Goal: Navigation & Orientation: Find specific page/section

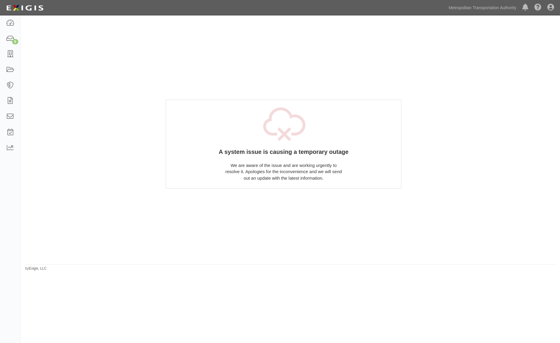
click at [160, 3] on div "Dashboard 6 Inbox Parties Agreements Coverages Documents Messages Tasks Reports…" at bounding box center [279, 7] width 551 height 15
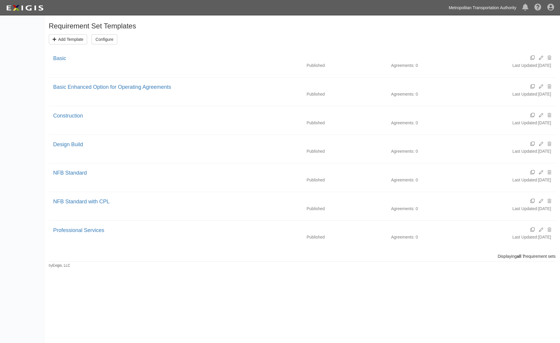
click at [503, 4] on link "Metropolitan Transportation Authority" at bounding box center [483, 8] width 74 height 12
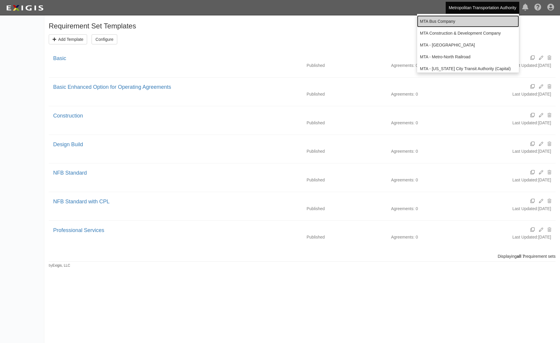
click at [471, 20] on link "MTA Bus Company" at bounding box center [468, 21] width 102 height 12
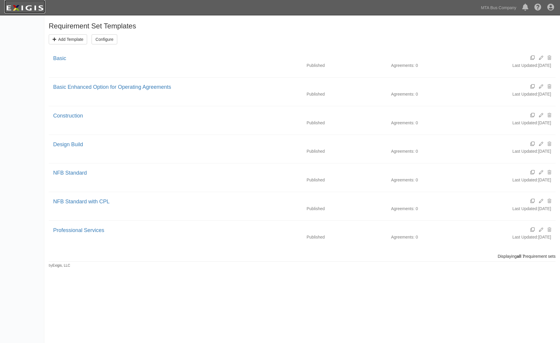
click at [26, 12] on img at bounding box center [24, 8] width 41 height 11
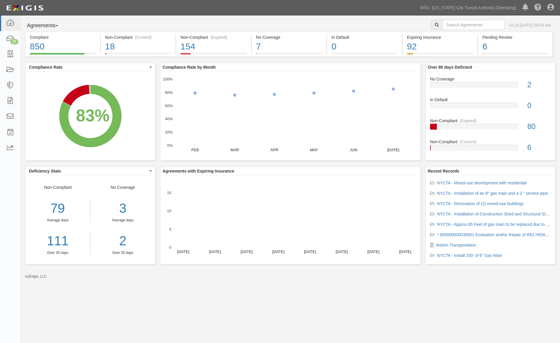
drag, startPoint x: 262, startPoint y: 294, endPoint x: 324, endPoint y: 255, distance: 73.9
click at [263, 292] on div "Agreements Parties Agreements Coverages As of Aug 12, 2025 09:09 am Compliant 8…" at bounding box center [280, 169] width 560 height 308
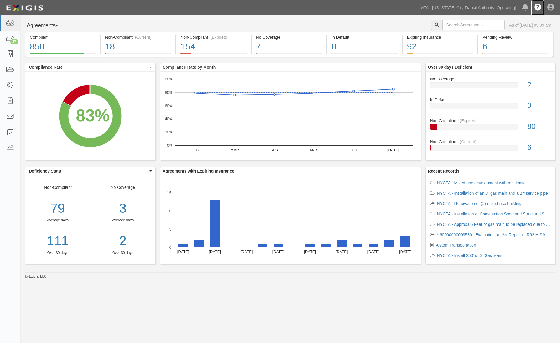
click at [537, 4] on icon at bounding box center [538, 7] width 7 height 7
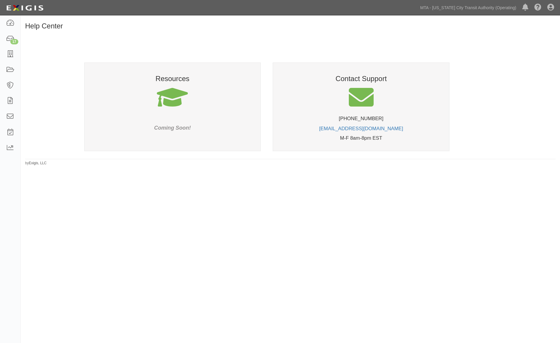
click at [170, 98] on span at bounding box center [172, 98] width 31 height 25
click at [180, 83] on div "Resources Coming Soon!" at bounding box center [172, 106] width 177 height 89
click at [183, 75] on h3 "Resources" at bounding box center [173, 79] width 152 height 8
click at [550, 7] on icon at bounding box center [551, 7] width 7 height 7
click at [449, 26] on h1 "Help Center" at bounding box center [290, 26] width 531 height 8
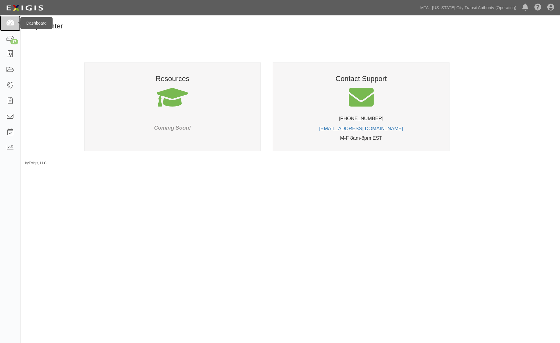
click at [13, 21] on icon at bounding box center [10, 23] width 8 height 7
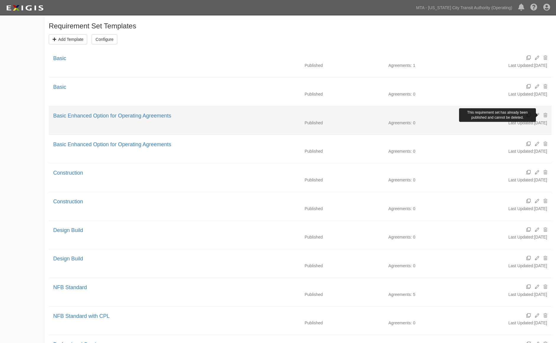
click at [545, 114] on icon at bounding box center [546, 115] width 4 height 4
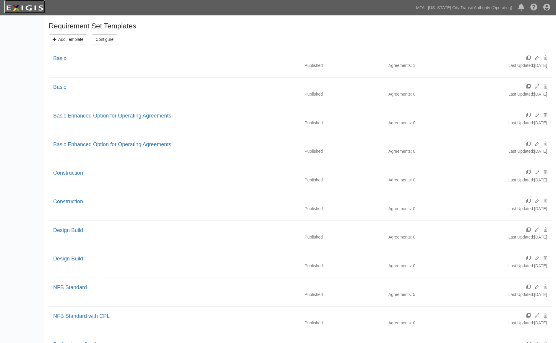
click at [18, 11] on img at bounding box center [24, 8] width 41 height 11
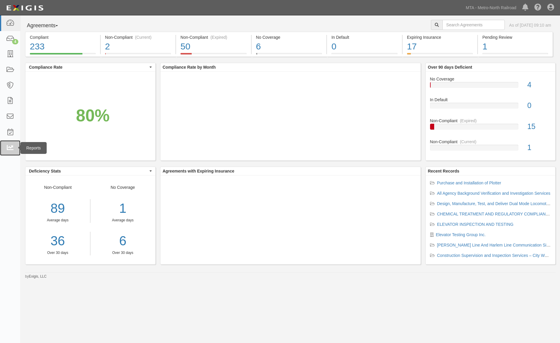
click at [11, 145] on icon at bounding box center [10, 148] width 8 height 7
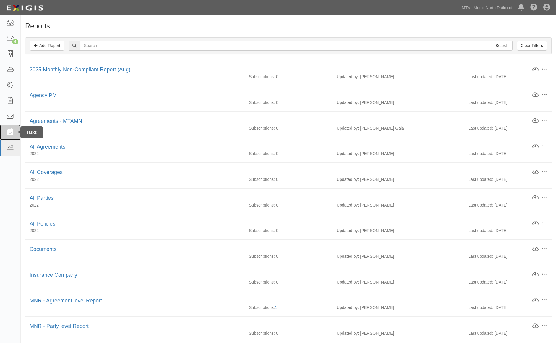
click at [12, 133] on icon at bounding box center [10, 132] width 8 height 7
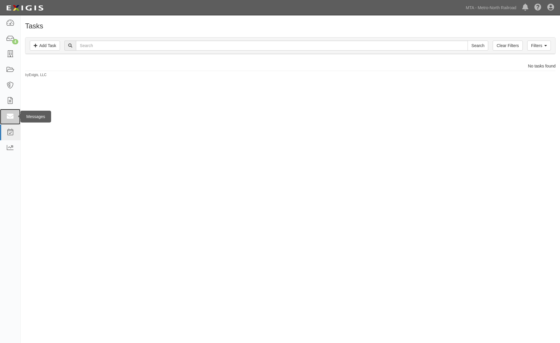
click at [10, 116] on icon at bounding box center [10, 116] width 8 height 7
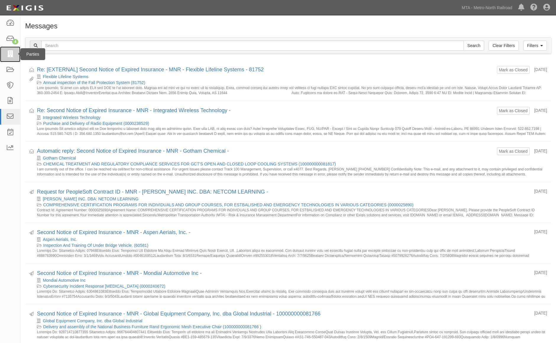
click at [12, 56] on icon at bounding box center [10, 54] width 8 height 7
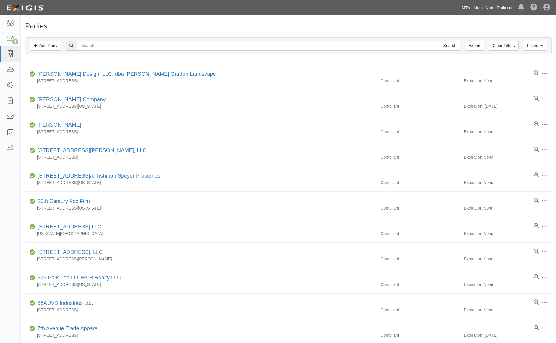
click at [491, 10] on link "MTA - Metro-North Railroad" at bounding box center [487, 8] width 56 height 12
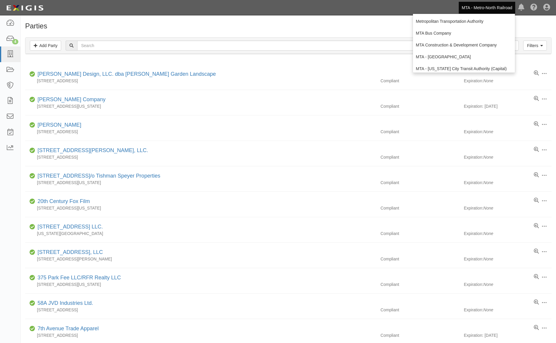
click at [116, 18] on div "Parties Add Party Filters Add Party Clear Filters Export Search Filters Complia…" at bounding box center [288, 321] width 535 height 607
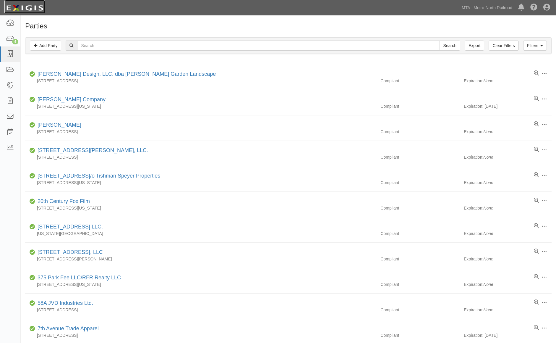
click at [25, 8] on img at bounding box center [24, 8] width 41 height 11
